Goal: Task Accomplishment & Management: Use online tool/utility

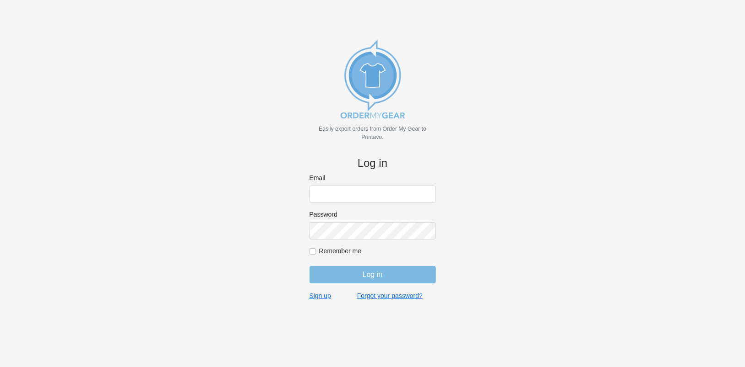
type input "purchasingsupervisor@rainbow-lettering.com"
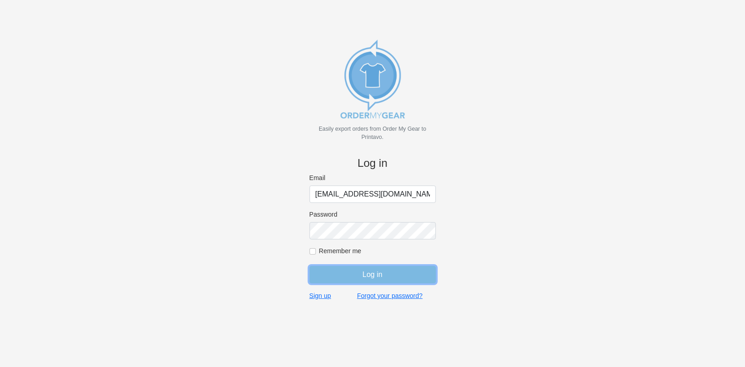
click at [357, 273] on input "Log in" at bounding box center [372, 274] width 126 height 17
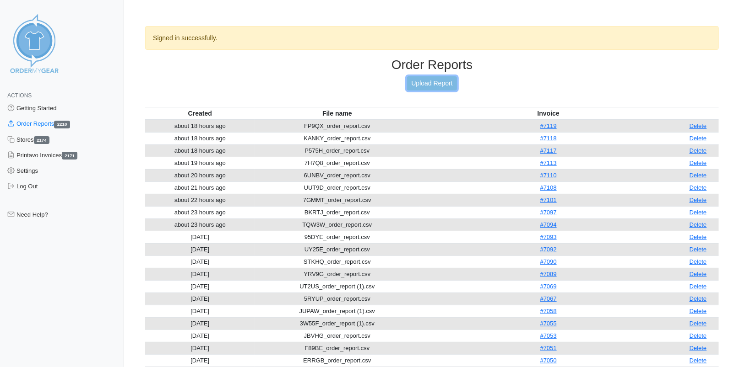
click at [434, 84] on link "Upload Report" at bounding box center [431, 83] width 49 height 14
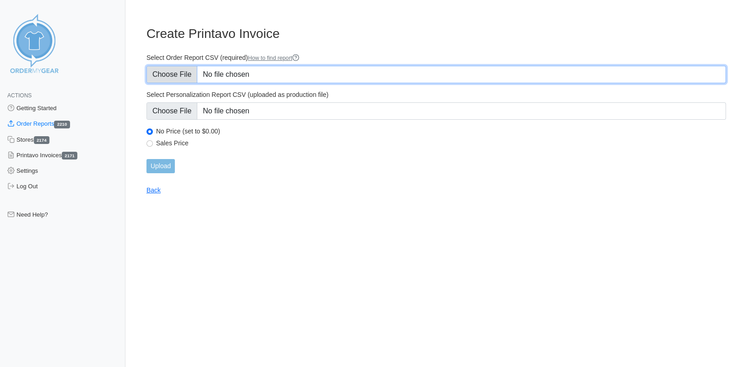
click at [187, 73] on input "Select Order Report CSV (required) How to find report" at bounding box center [435, 74] width 579 height 17
type input "C:\fakepath\AR2TJ_order_report.csv"
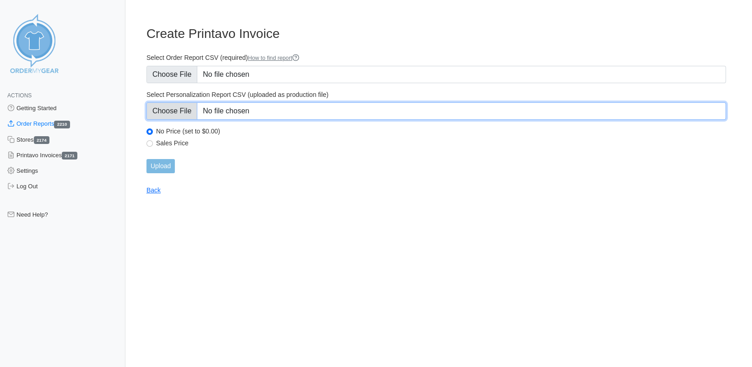
click at [175, 114] on input "Select Personalization Report CSV (uploaded as production file)" at bounding box center [435, 111] width 579 height 17
type input "C:\fakepath\AR2TJ_personalization_report.csv"
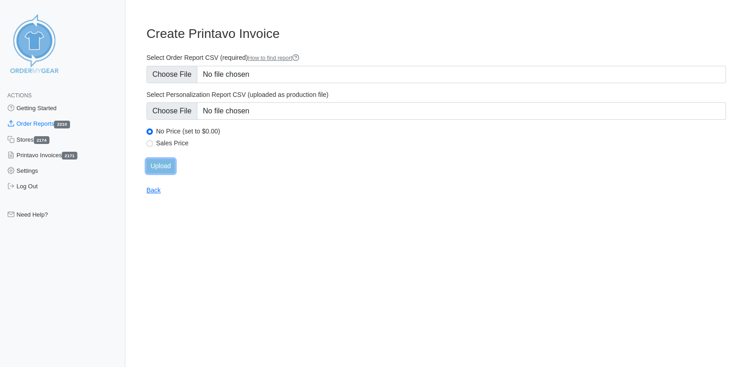
click at [167, 167] on input "Upload" at bounding box center [160, 166] width 28 height 14
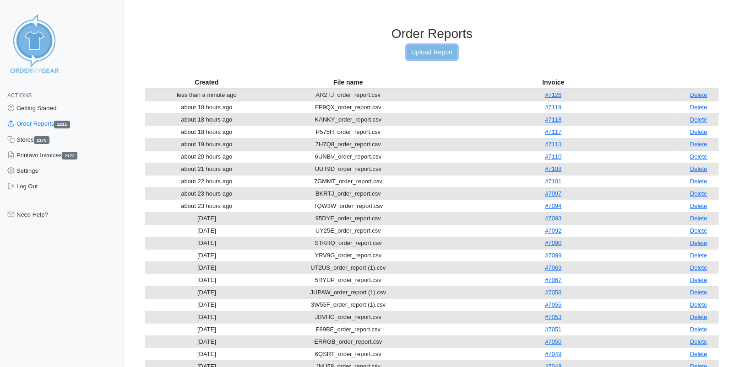
click at [431, 53] on link "Upload Report" at bounding box center [431, 52] width 49 height 14
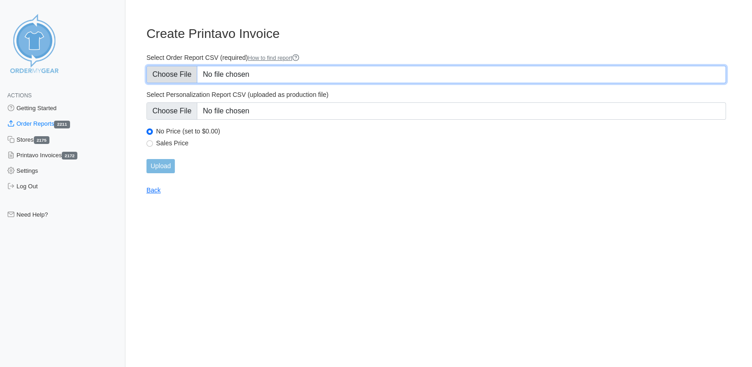
click at [173, 81] on input "Select Order Report CSV (required) How to find report" at bounding box center [435, 74] width 579 height 17
type input "C:\fakepath\VRN2S_order_report.csv"
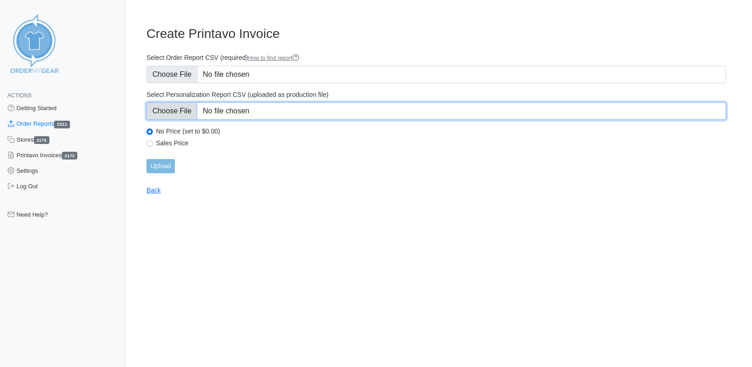
click at [190, 110] on input "Select Personalization Report CSV (uploaded as production file)" at bounding box center [435, 111] width 579 height 17
type input "C:\fakepath\VRN2S_personalization_report.csv"
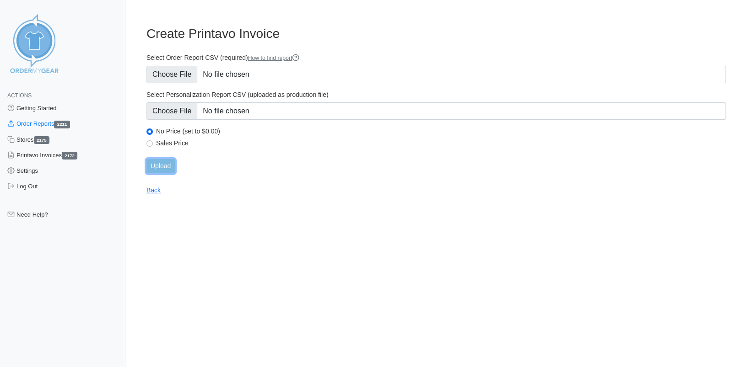
click at [152, 165] on input "Upload" at bounding box center [160, 166] width 28 height 14
